Goal: Information Seeking & Learning: Learn about a topic

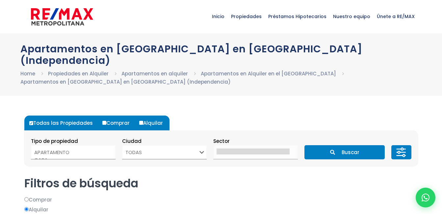
select select
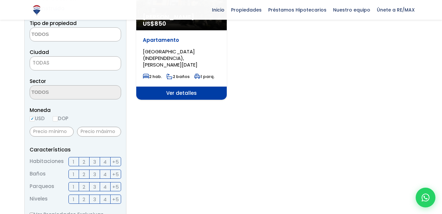
scroll to position [66, 0]
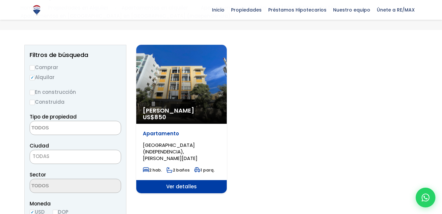
click at [197, 107] on span "[PERSON_NAME]" at bounding box center [181, 110] width 77 height 7
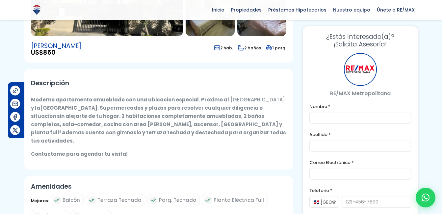
scroll to position [66, 0]
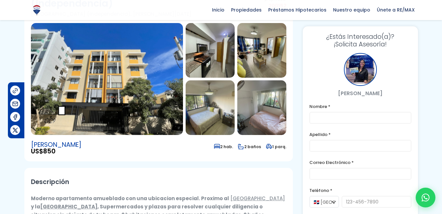
click at [260, 54] on img at bounding box center [261, 50] width 49 height 55
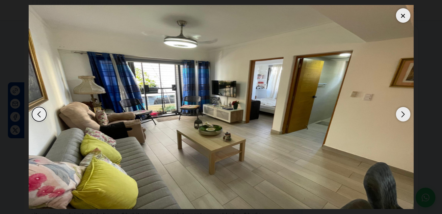
click at [397, 111] on div "Next slide" at bounding box center [403, 114] width 14 height 14
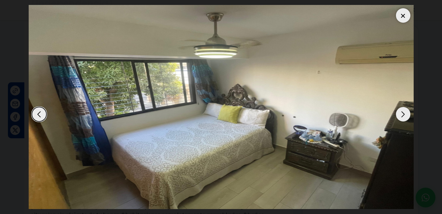
click at [397, 111] on div "Next slide" at bounding box center [403, 114] width 14 height 14
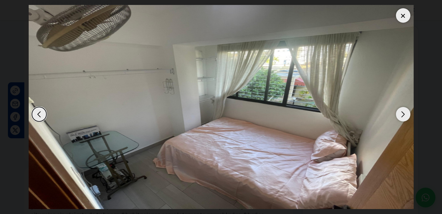
click at [397, 111] on div "Next slide" at bounding box center [403, 114] width 14 height 14
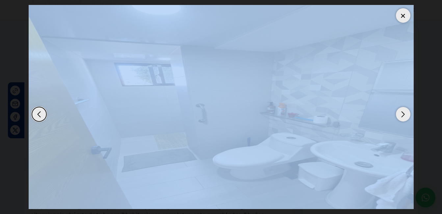
click at [397, 111] on div "Next slide" at bounding box center [403, 114] width 14 height 14
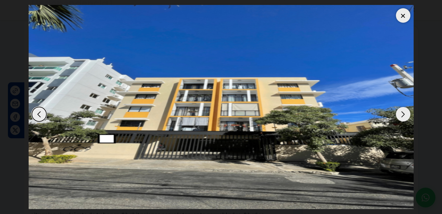
click at [396, 18] on div at bounding box center [403, 15] width 14 height 14
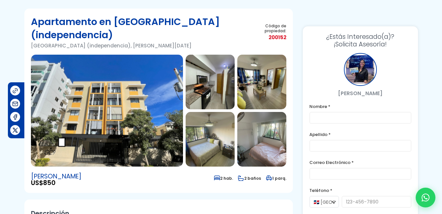
scroll to position [0, 0]
